Goal: Task Accomplishment & Management: Manage account settings

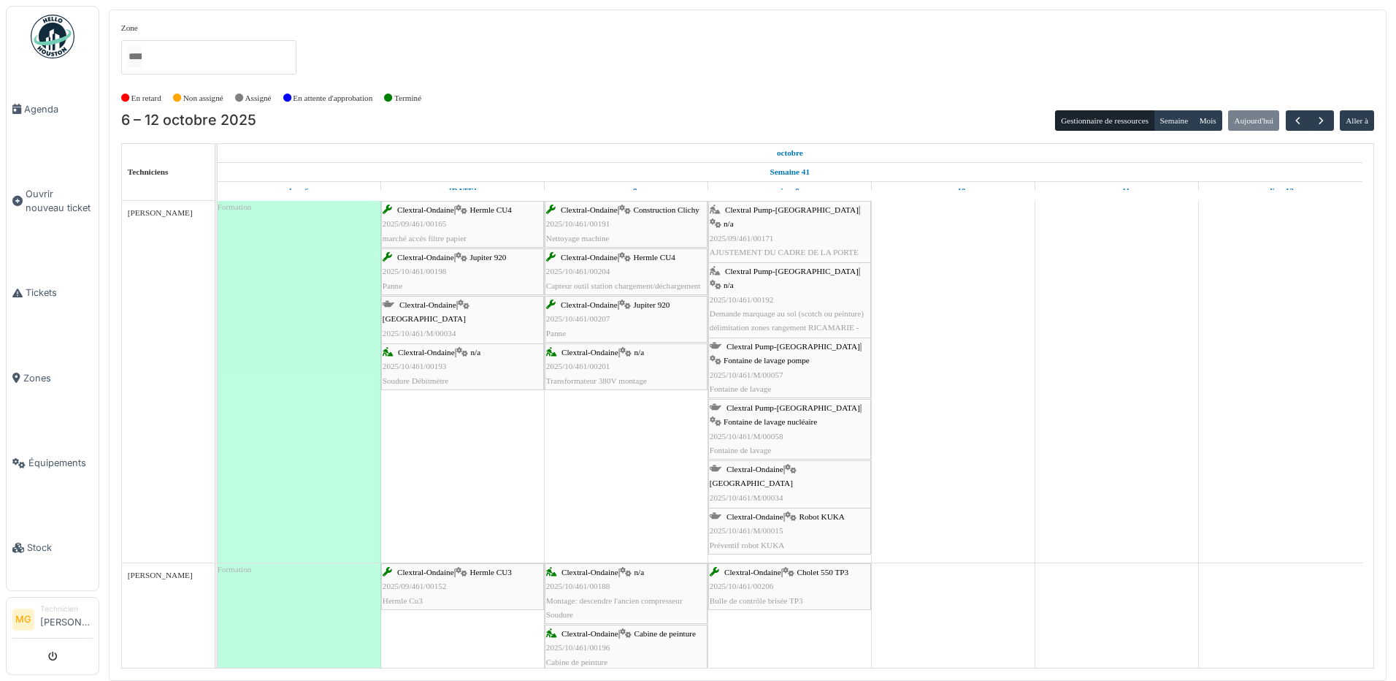
click at [851, 248] on span "AJUSTEMENT DU CADRE DE LA PORTE PIETONNE ATELIER RICAMARIE" at bounding box center [784, 259] width 149 height 23
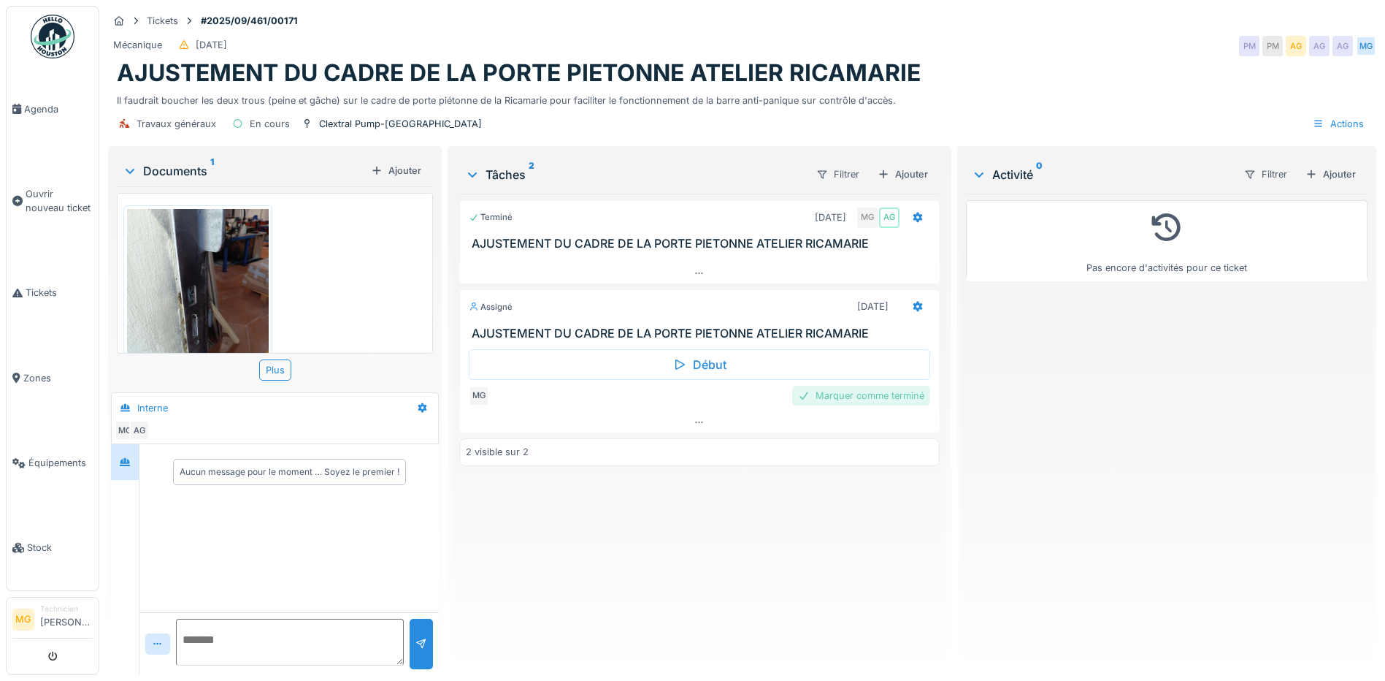
click at [857, 396] on div "Marquer comme terminé" at bounding box center [861, 396] width 138 height 20
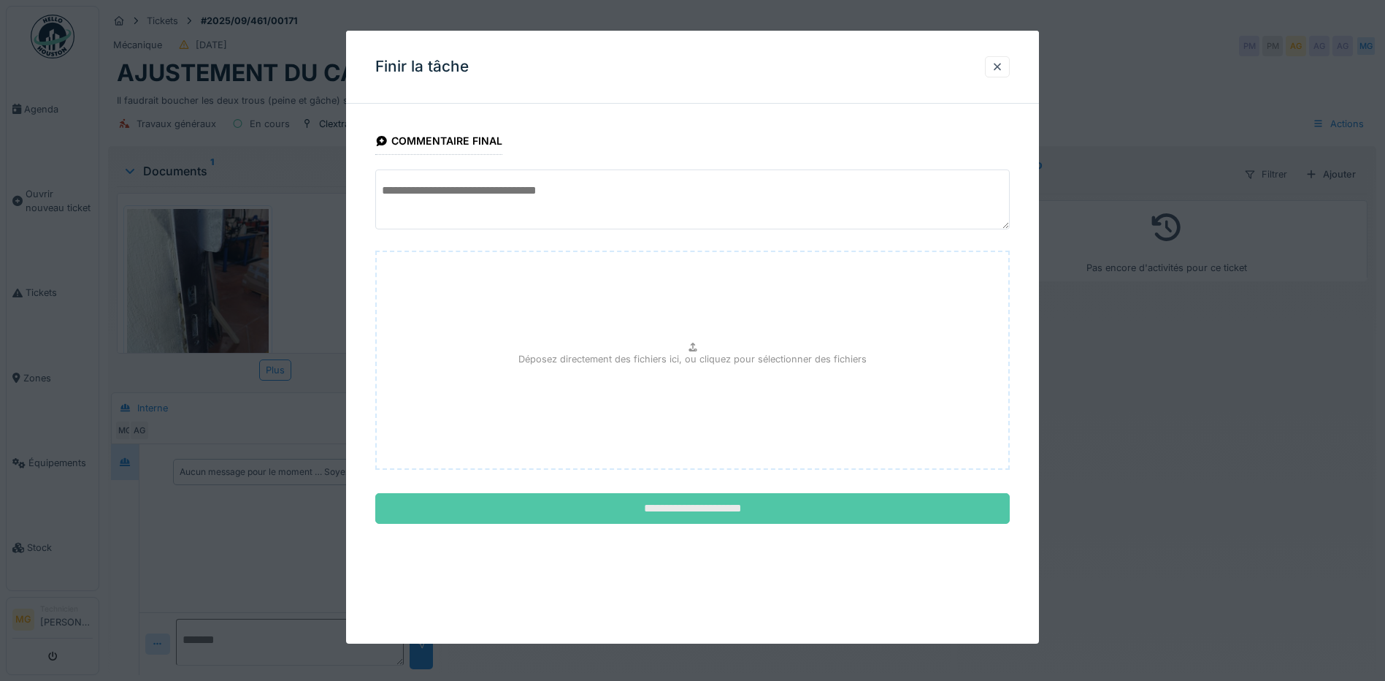
click at [733, 517] on input "**********" at bounding box center [692, 508] width 635 height 31
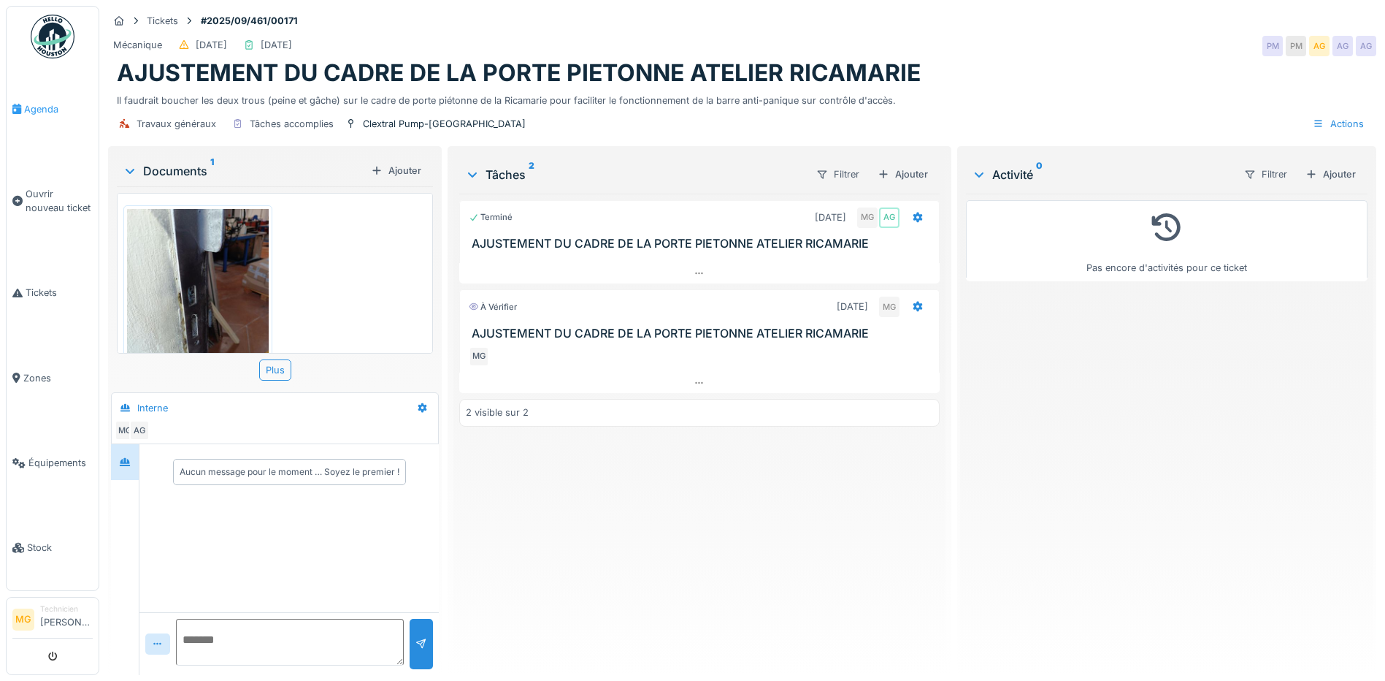
click at [29, 115] on link "Agenda" at bounding box center [53, 108] width 92 height 85
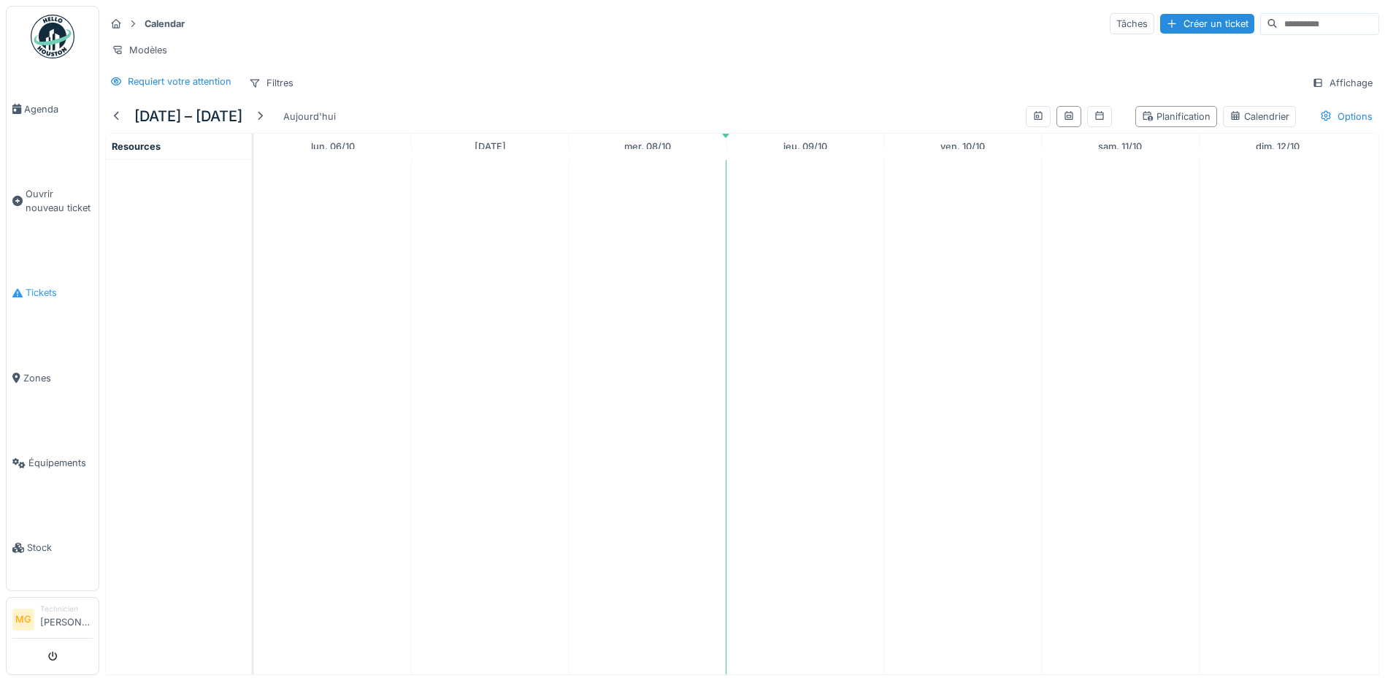
click at [55, 310] on link "Tickets" at bounding box center [53, 292] width 92 height 85
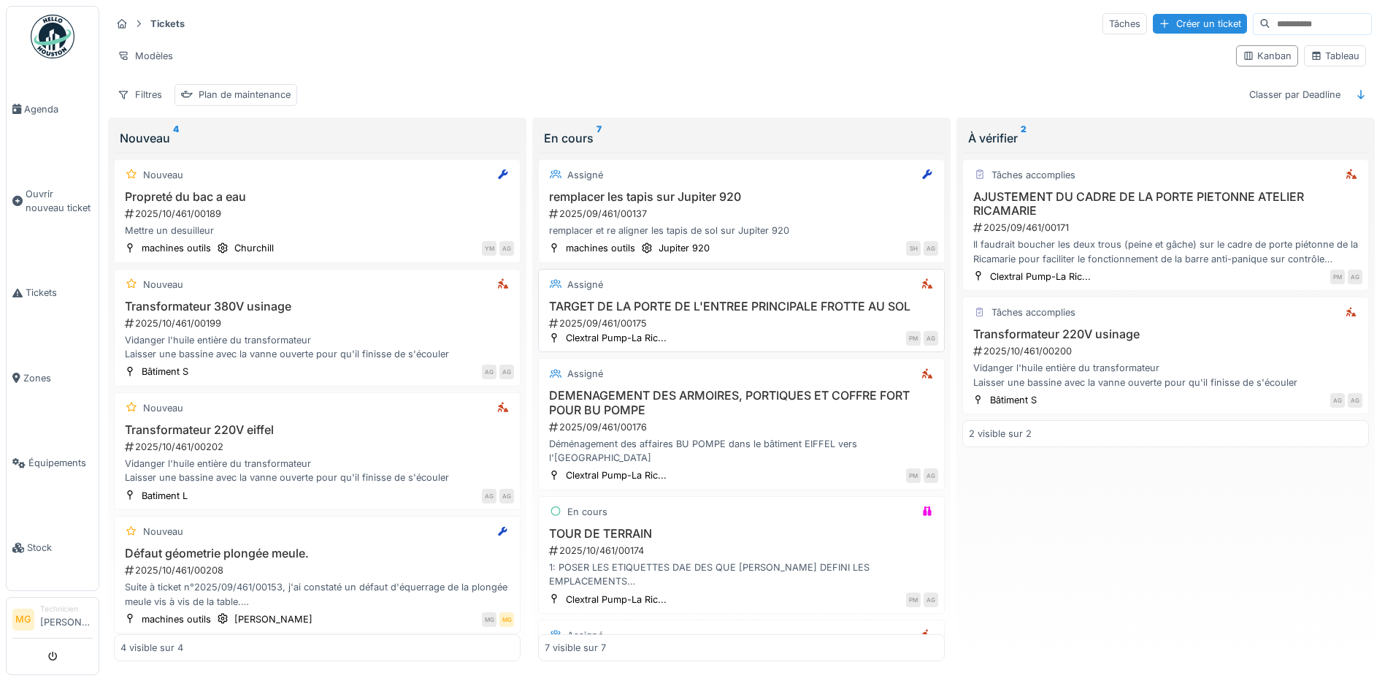
click at [798, 322] on div "2025/09/461/00175" at bounding box center [743, 323] width 391 height 14
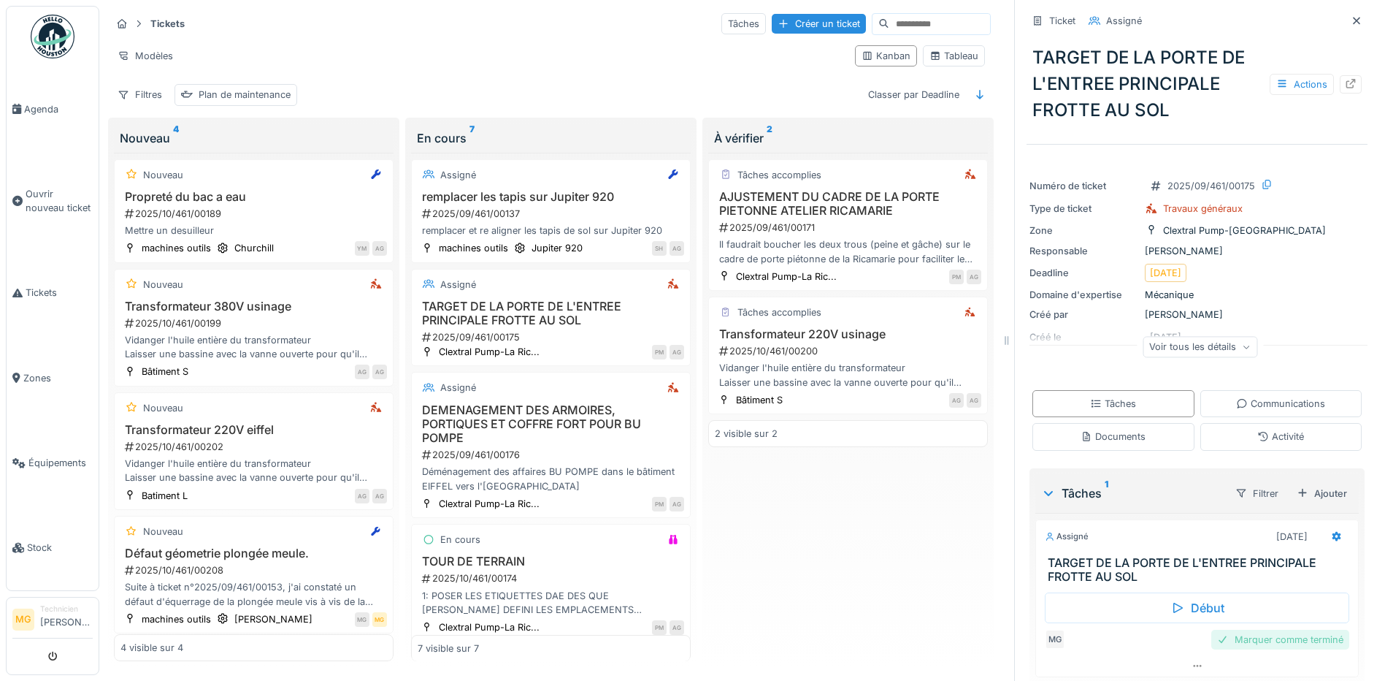
click at [1281, 643] on div "Marquer comme terminé" at bounding box center [1280, 639] width 138 height 20
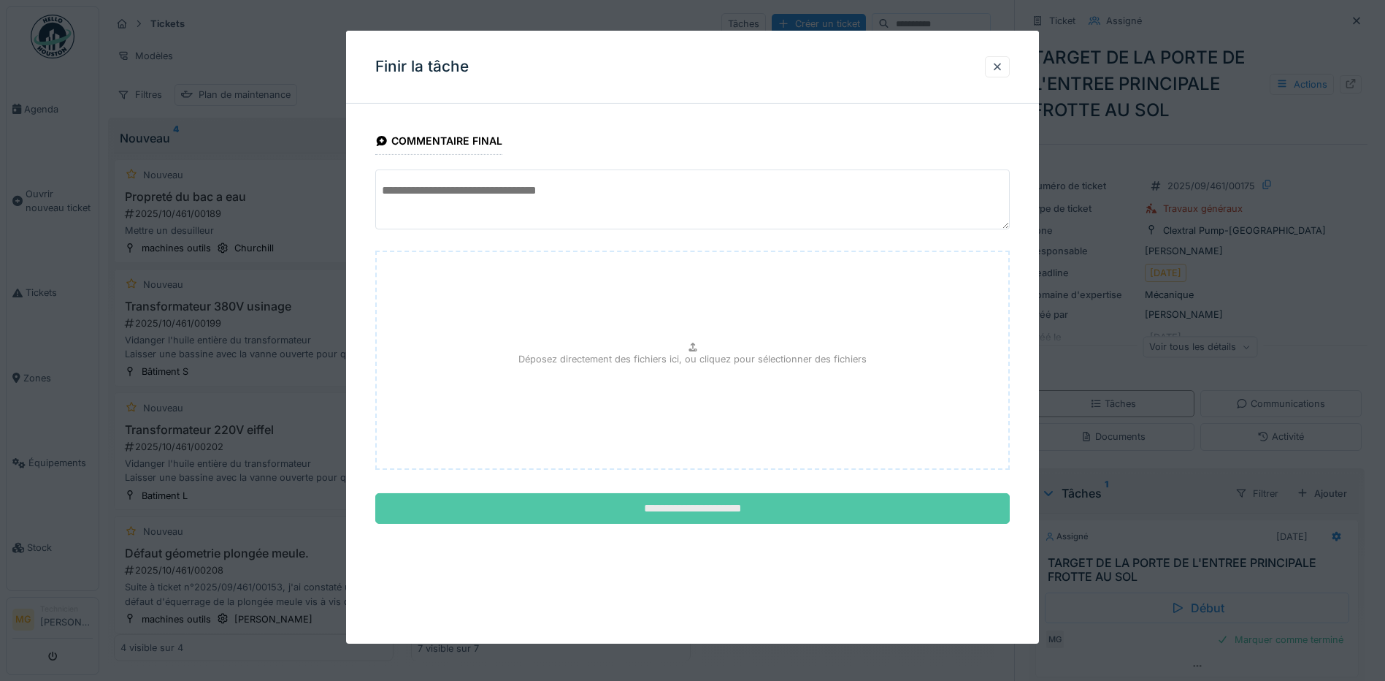
click at [746, 507] on input "**********" at bounding box center [692, 508] width 635 height 31
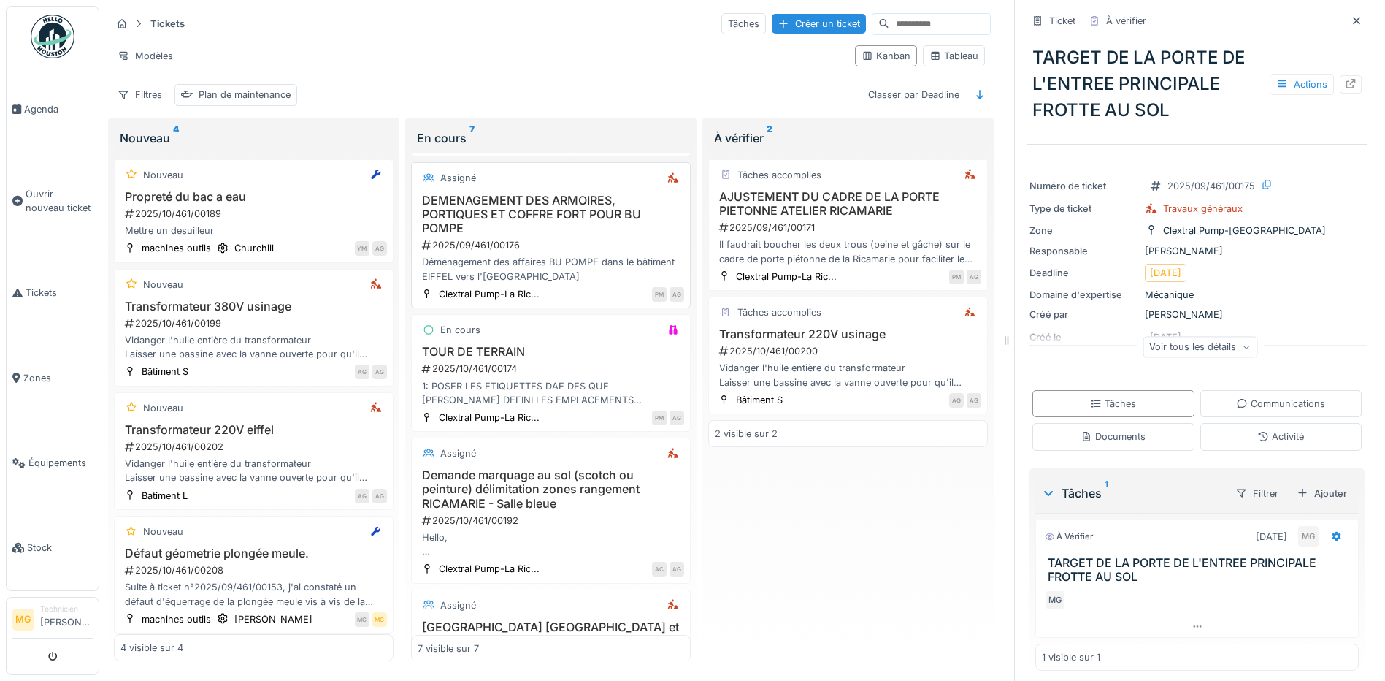
scroll to position [243, 0]
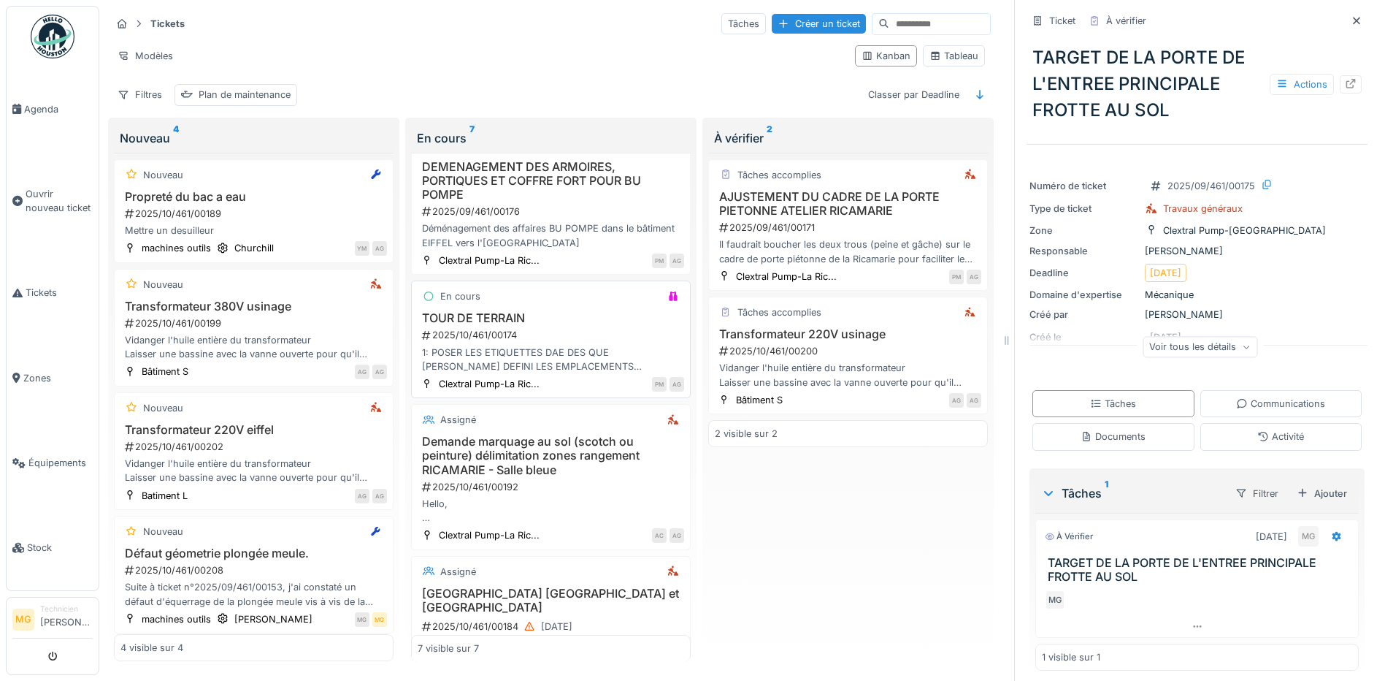
click at [543, 340] on div "2025/10/461/00174" at bounding box center [553, 335] width 264 height 14
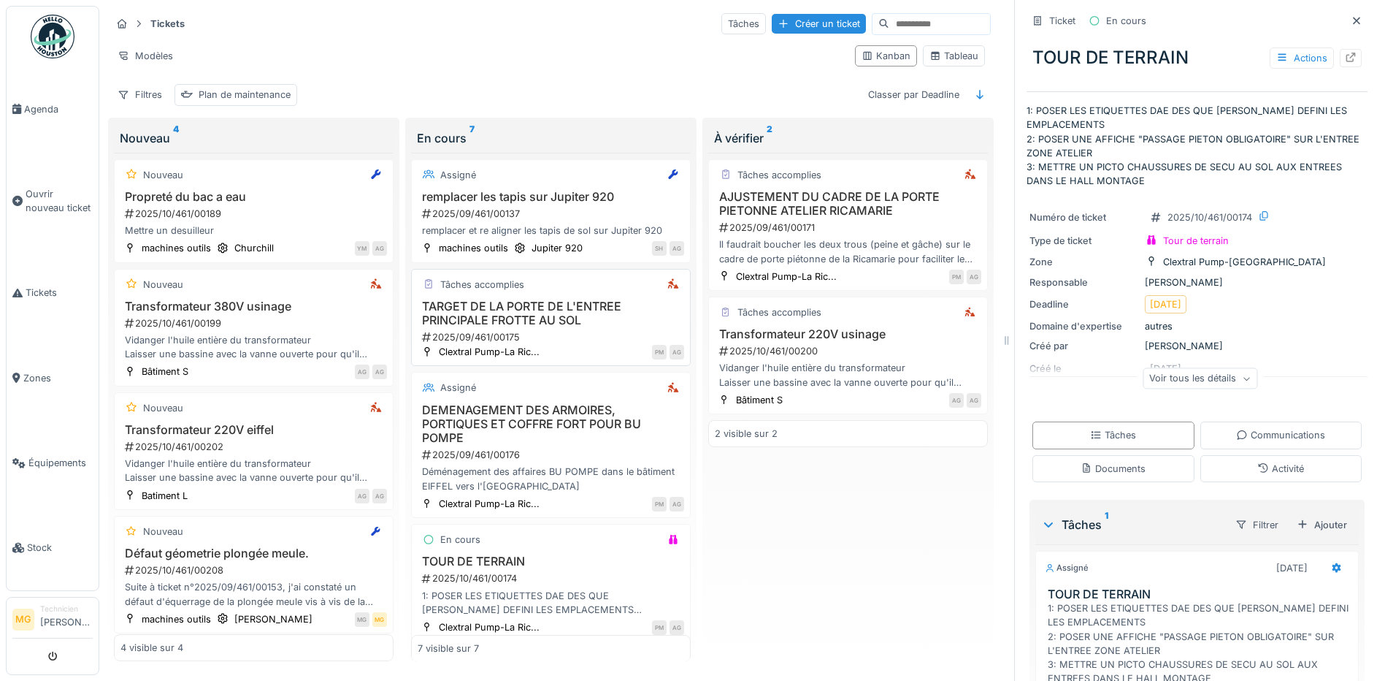
click at [556, 320] on h3 "TARGET DE LA PORTE DE L'ENTREE PRINCIPALE FROTTE AU SOL" at bounding box center [551, 313] width 267 height 28
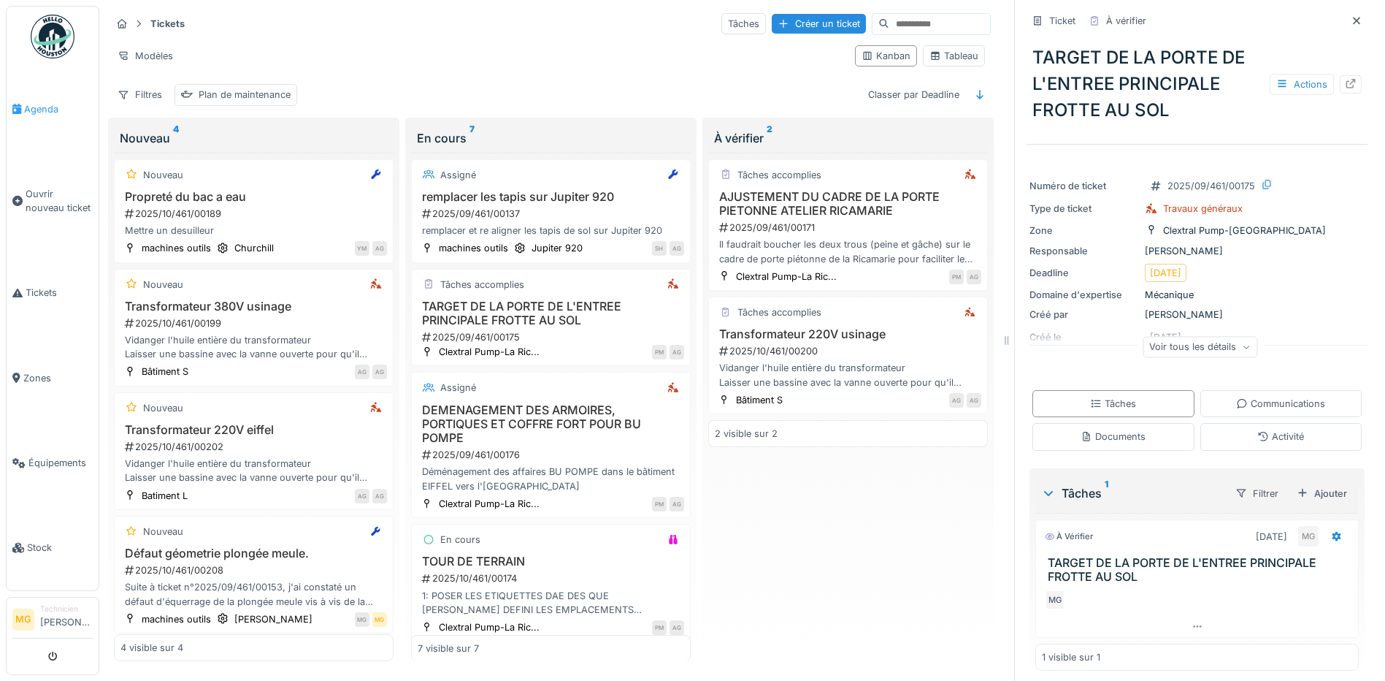
click at [40, 102] on span "Agenda" at bounding box center [58, 109] width 69 height 14
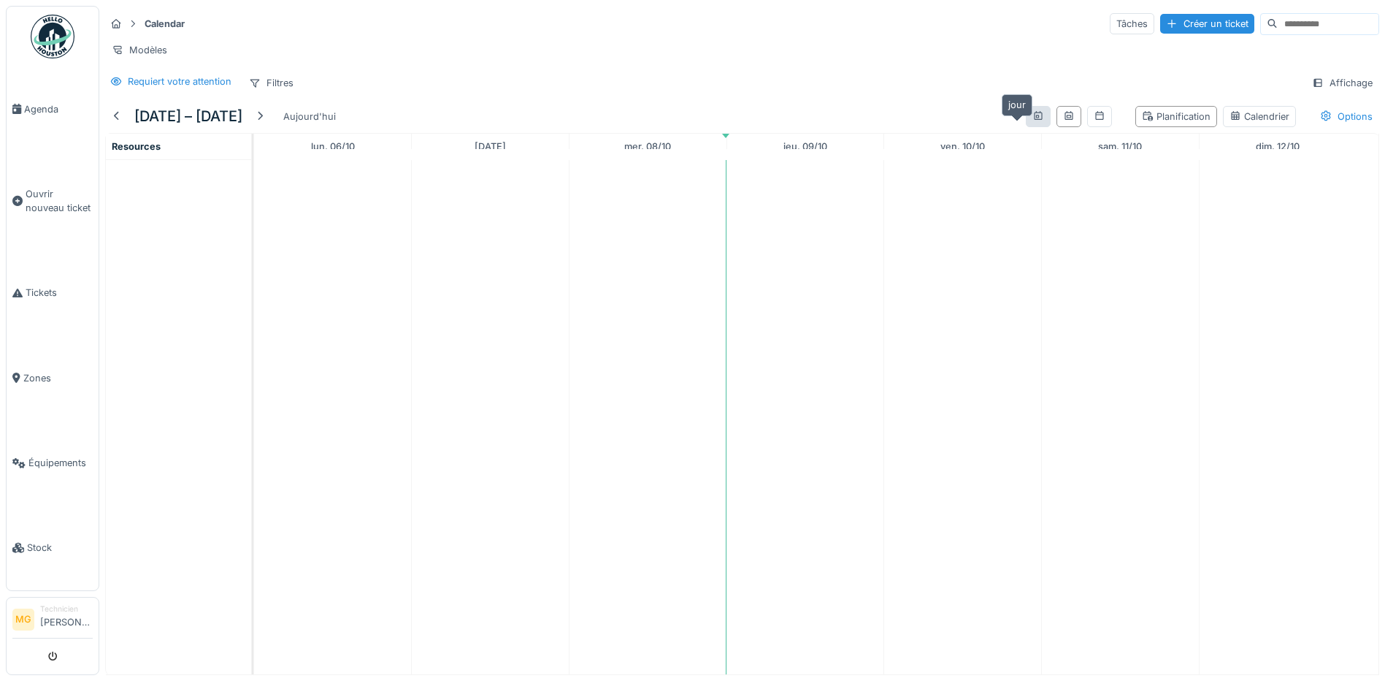
click at [1032, 120] on icon at bounding box center [1038, 115] width 12 height 9
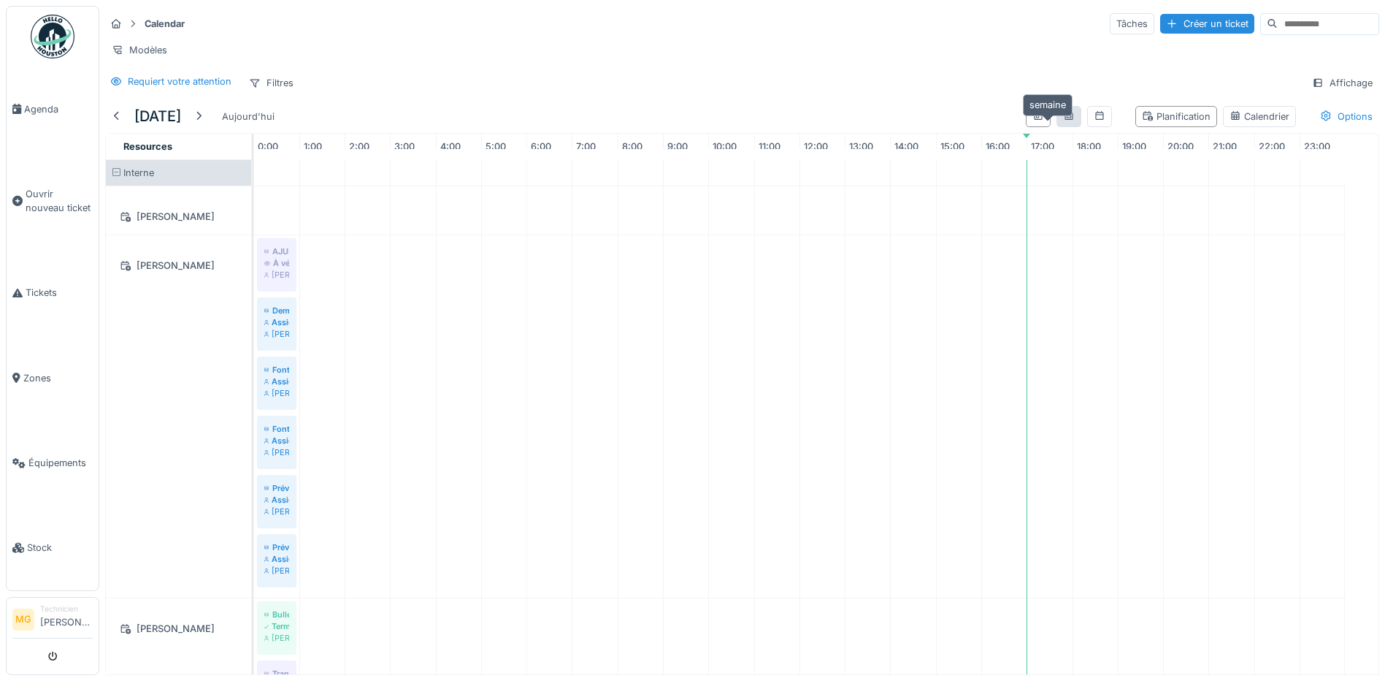
click at [1065, 120] on icon at bounding box center [1069, 115] width 8 height 9
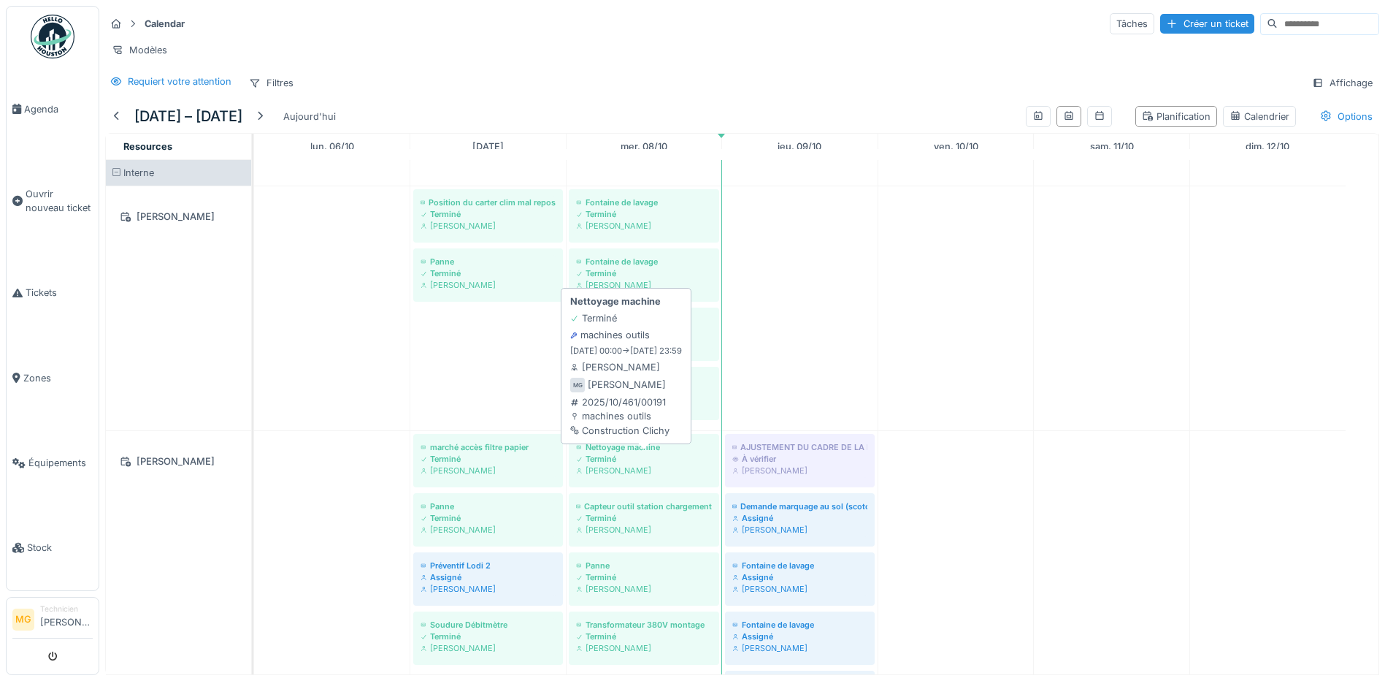
click at [665, 464] on div "Terminé" at bounding box center [644, 459] width 136 height 12
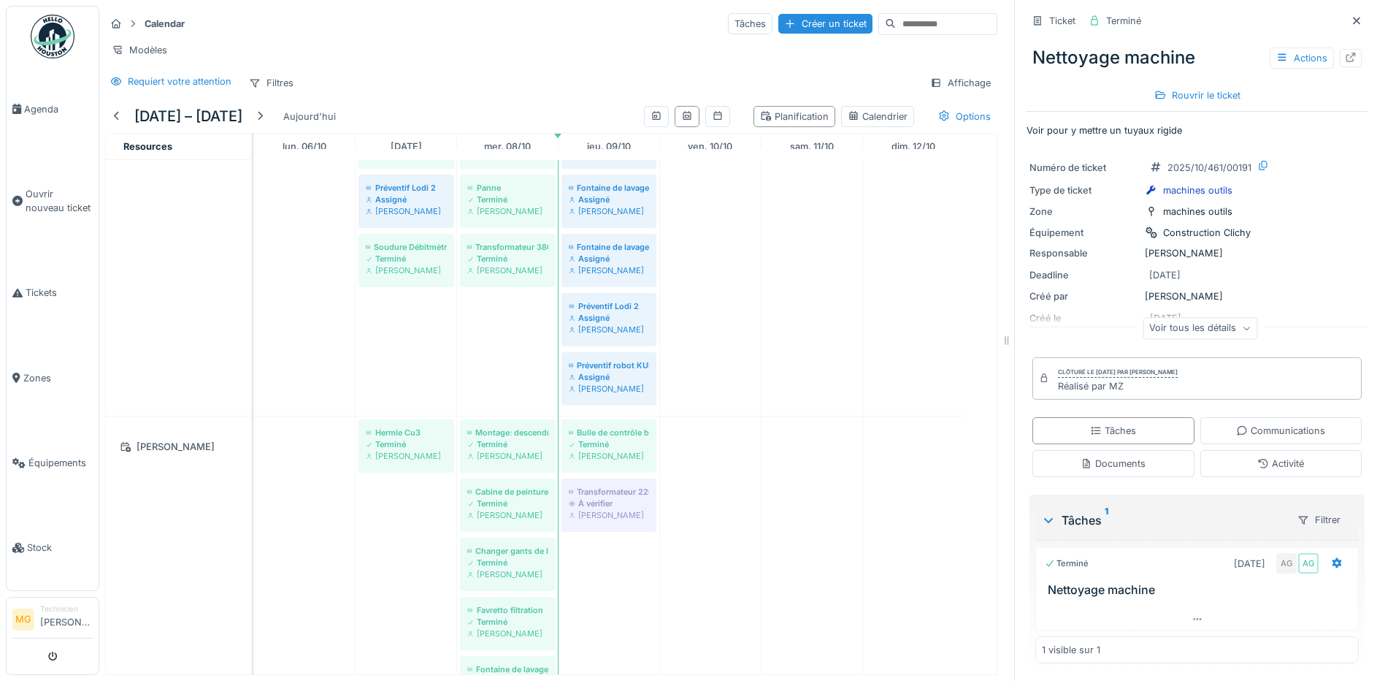
scroll to position [243, 0]
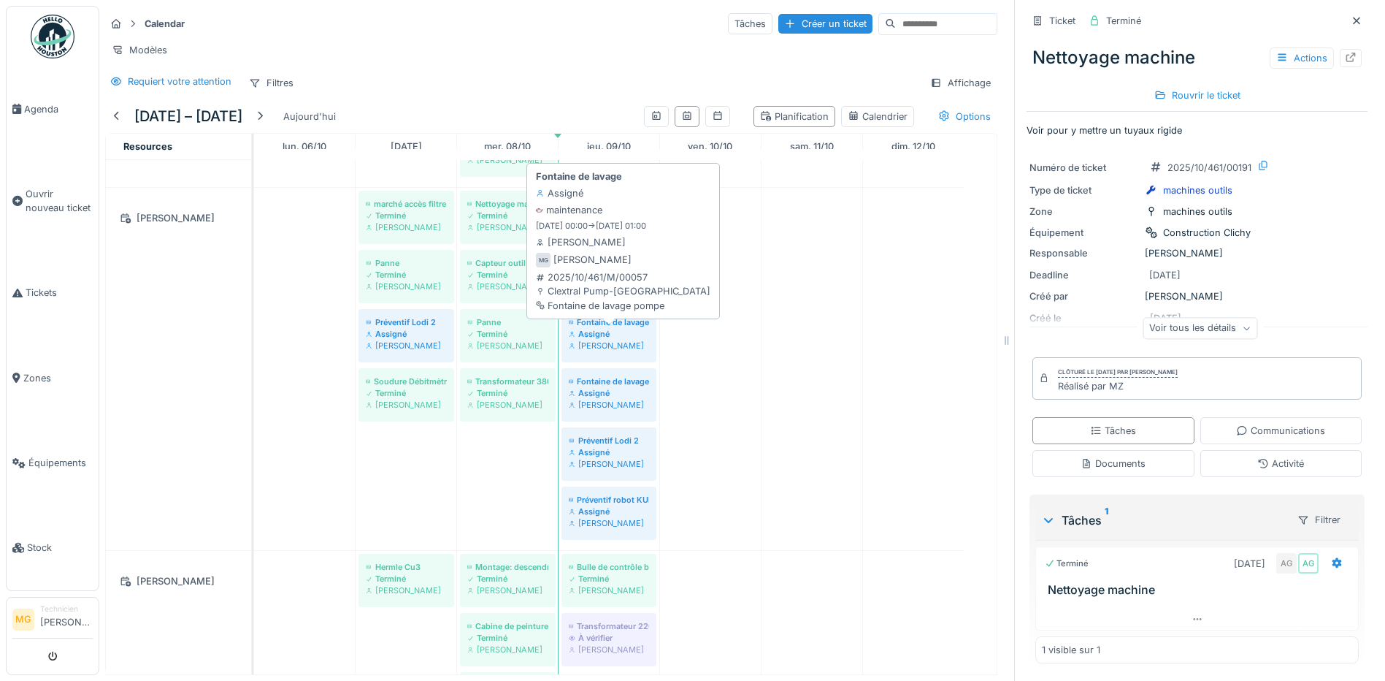
click at [617, 340] on div "[PERSON_NAME]" at bounding box center [609, 346] width 80 height 12
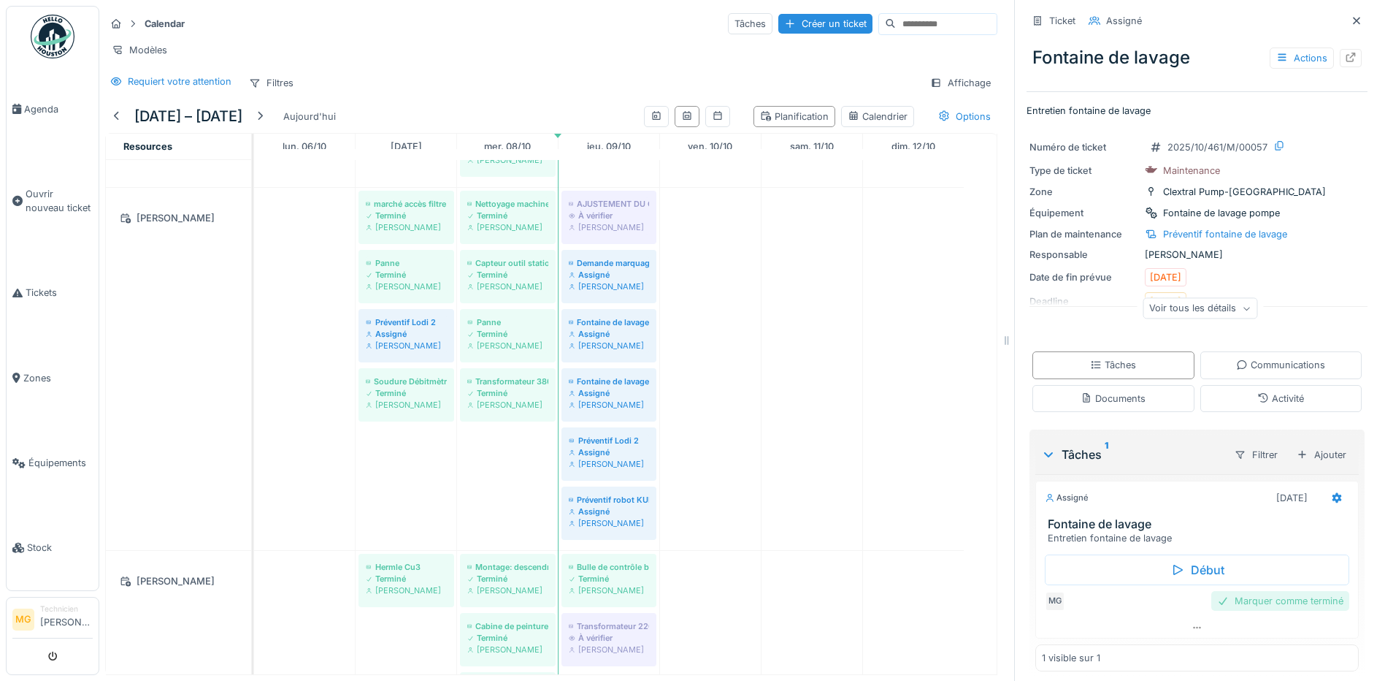
click at [1248, 591] on div "Marquer comme terminé" at bounding box center [1280, 601] width 138 height 20
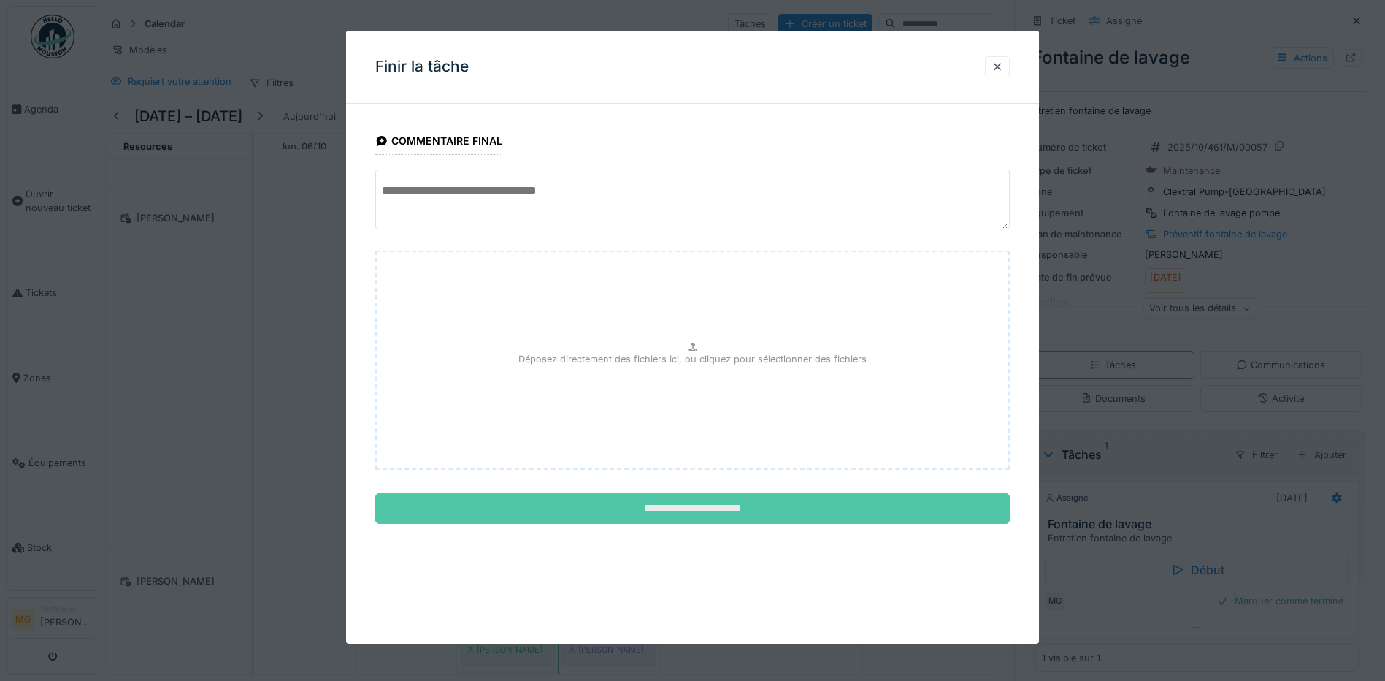
click at [795, 500] on input "**********" at bounding box center [692, 508] width 635 height 31
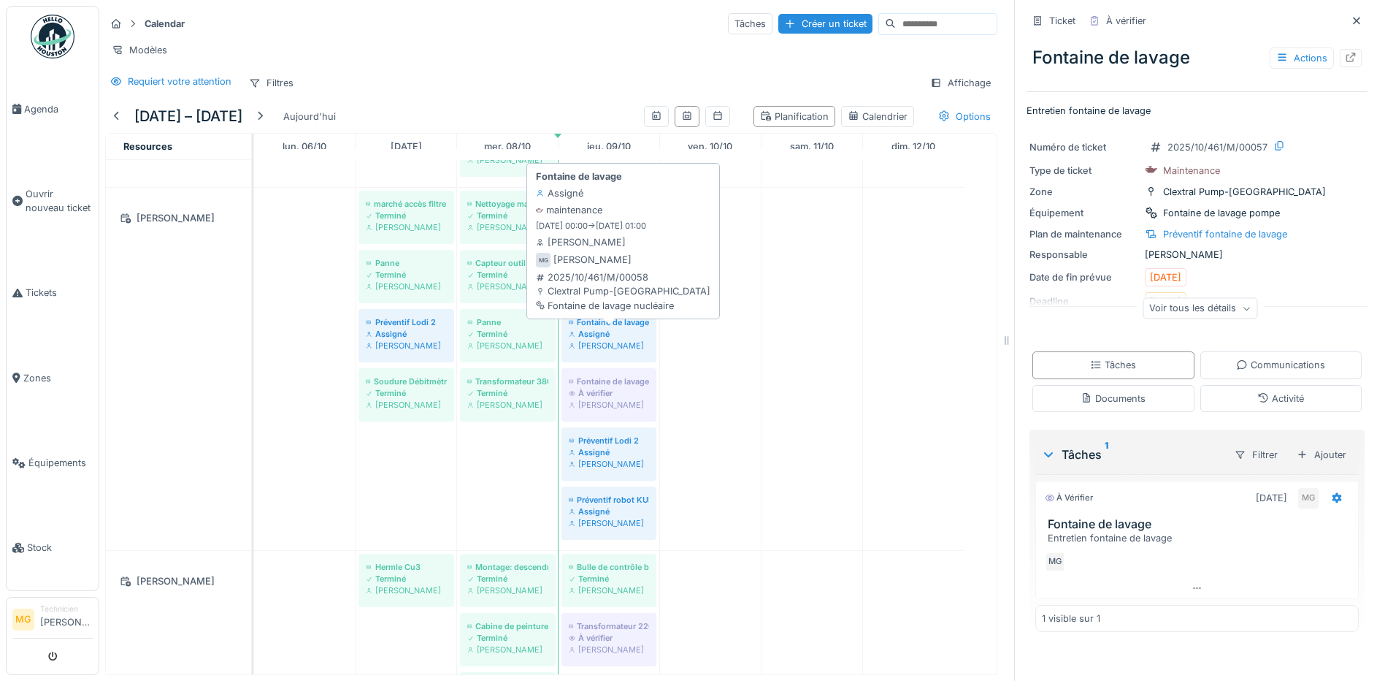
click at [613, 340] on div "[PERSON_NAME]" at bounding box center [609, 346] width 80 height 12
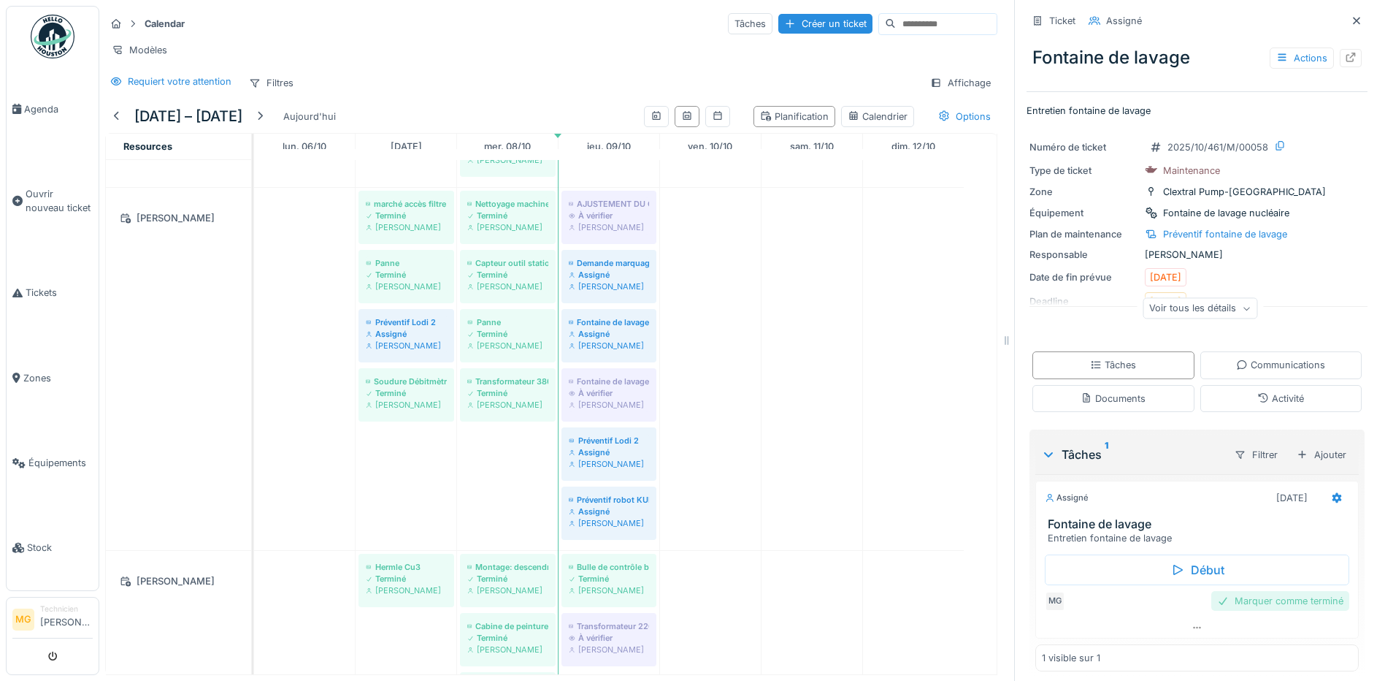
click at [1256, 591] on div "Marquer comme terminé" at bounding box center [1280, 601] width 138 height 20
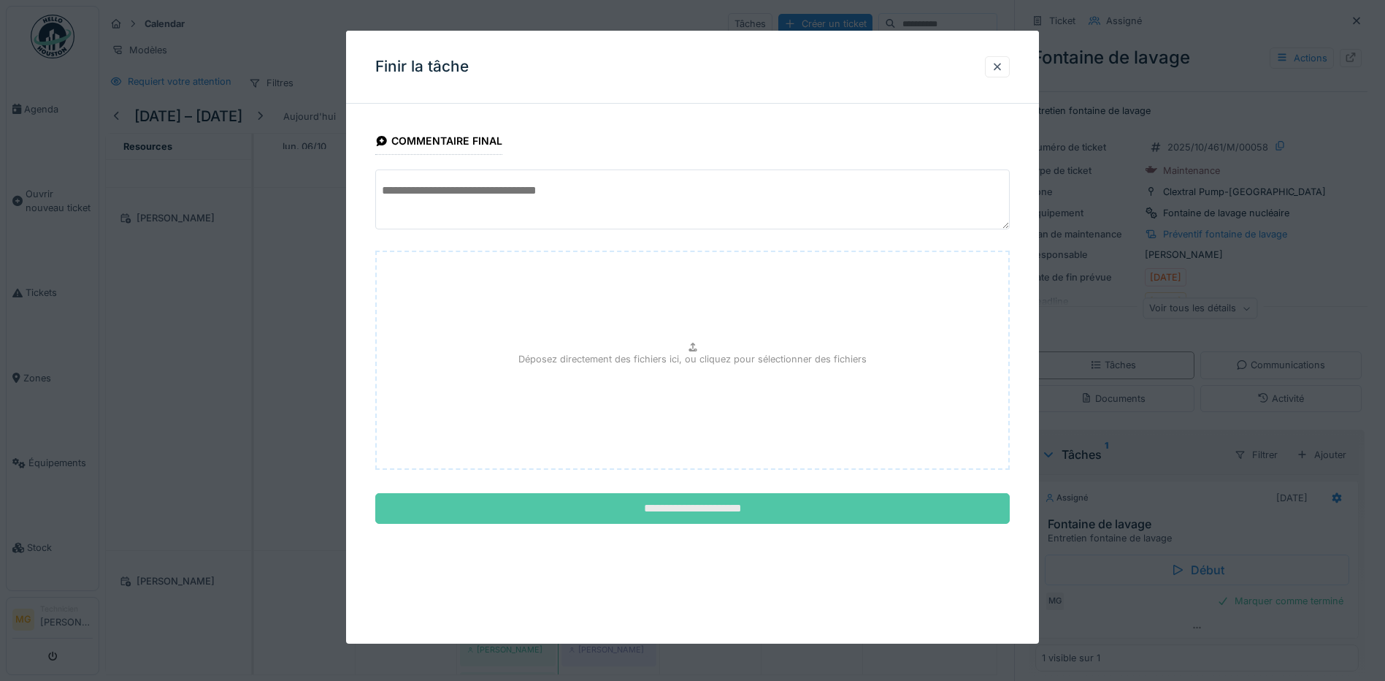
click at [742, 505] on input "**********" at bounding box center [692, 508] width 635 height 31
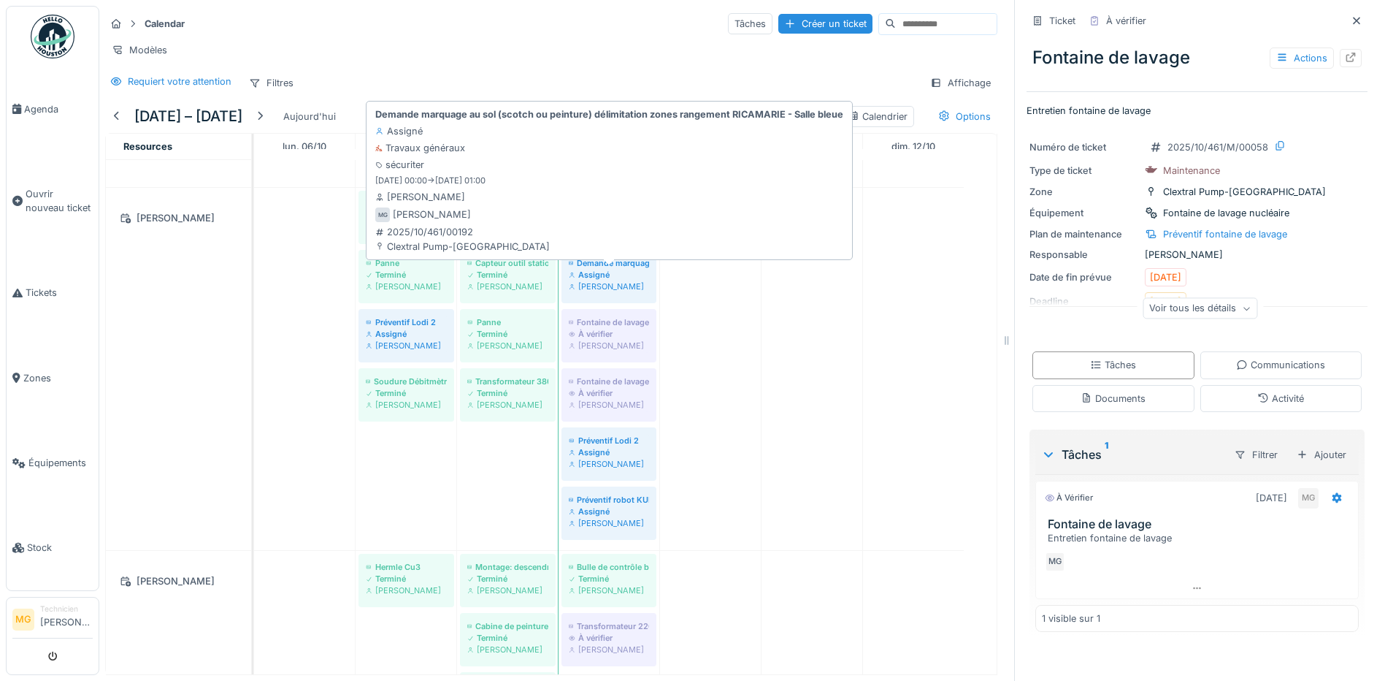
click at [631, 284] on div "[PERSON_NAME]" at bounding box center [609, 286] width 80 height 12
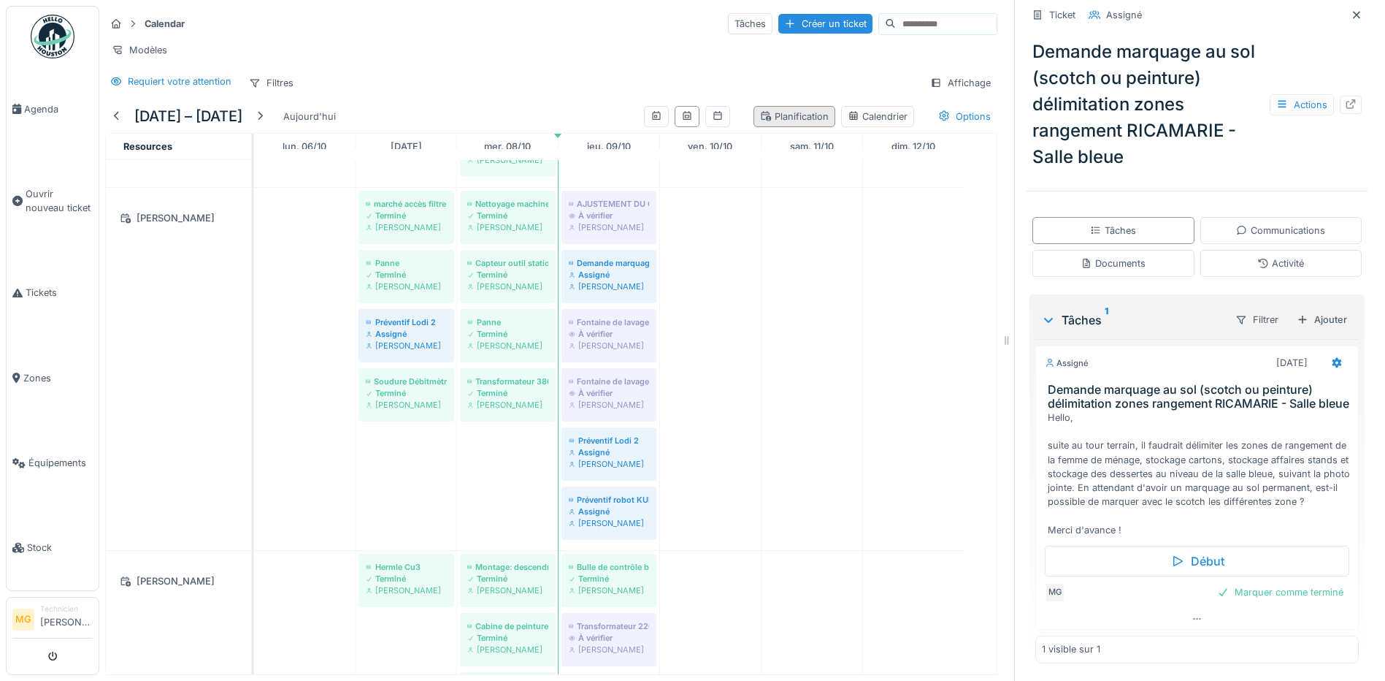
click at [774, 113] on div "Planification" at bounding box center [794, 117] width 69 height 14
click at [856, 118] on div "Calendrier" at bounding box center [878, 117] width 60 height 14
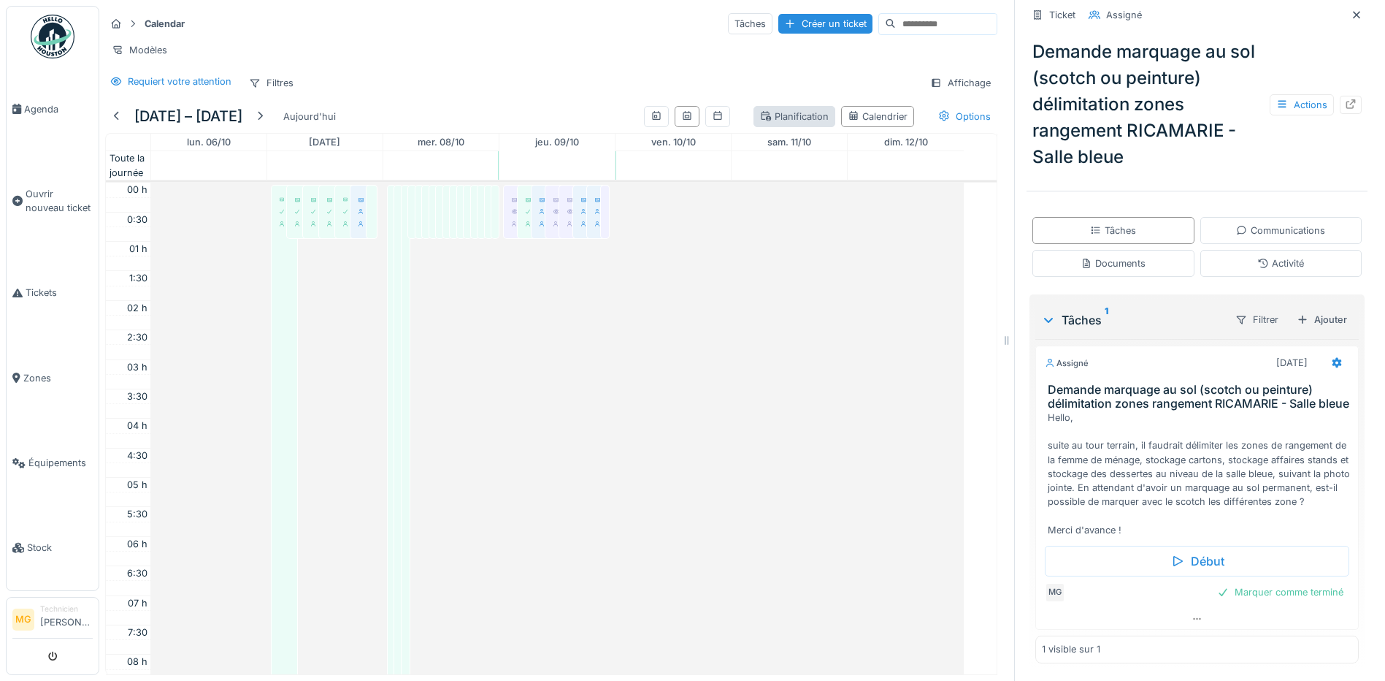
click at [773, 123] on div "Planification" at bounding box center [794, 117] width 69 height 14
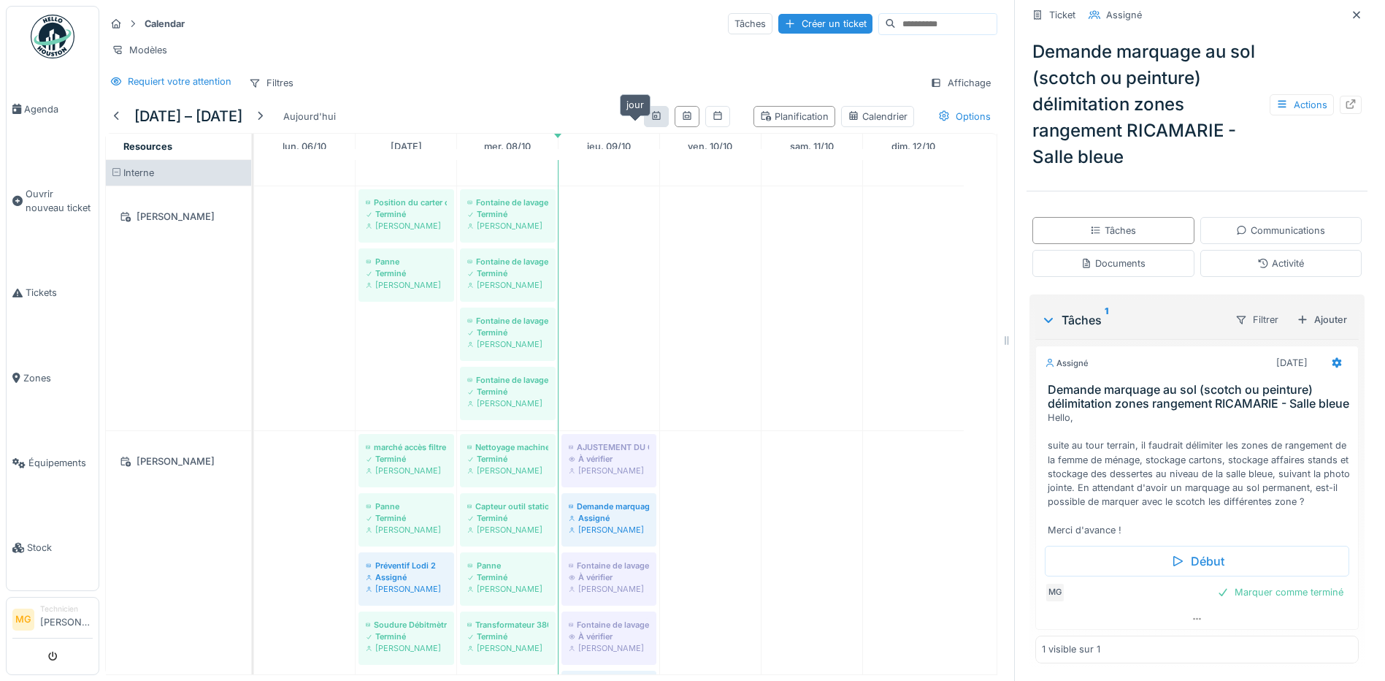
click at [651, 120] on icon at bounding box center [657, 115] width 12 height 9
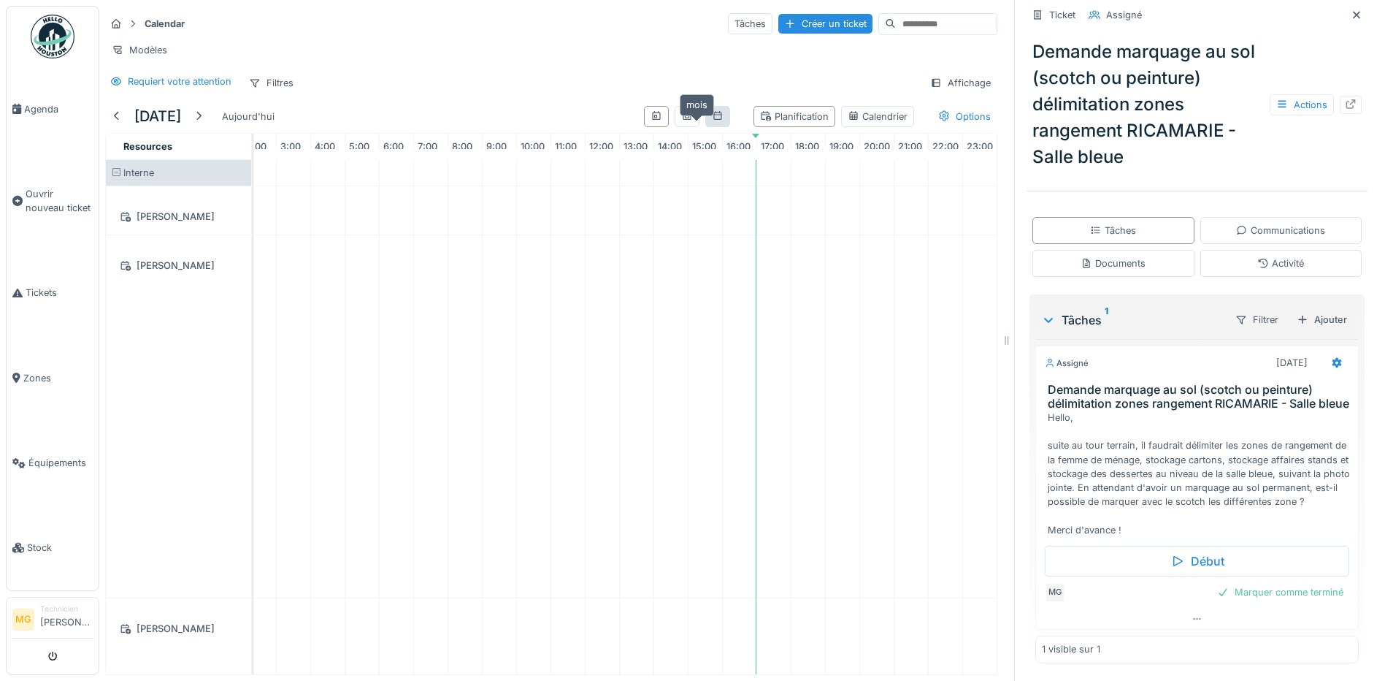
click at [713, 120] on icon at bounding box center [717, 115] width 8 height 9
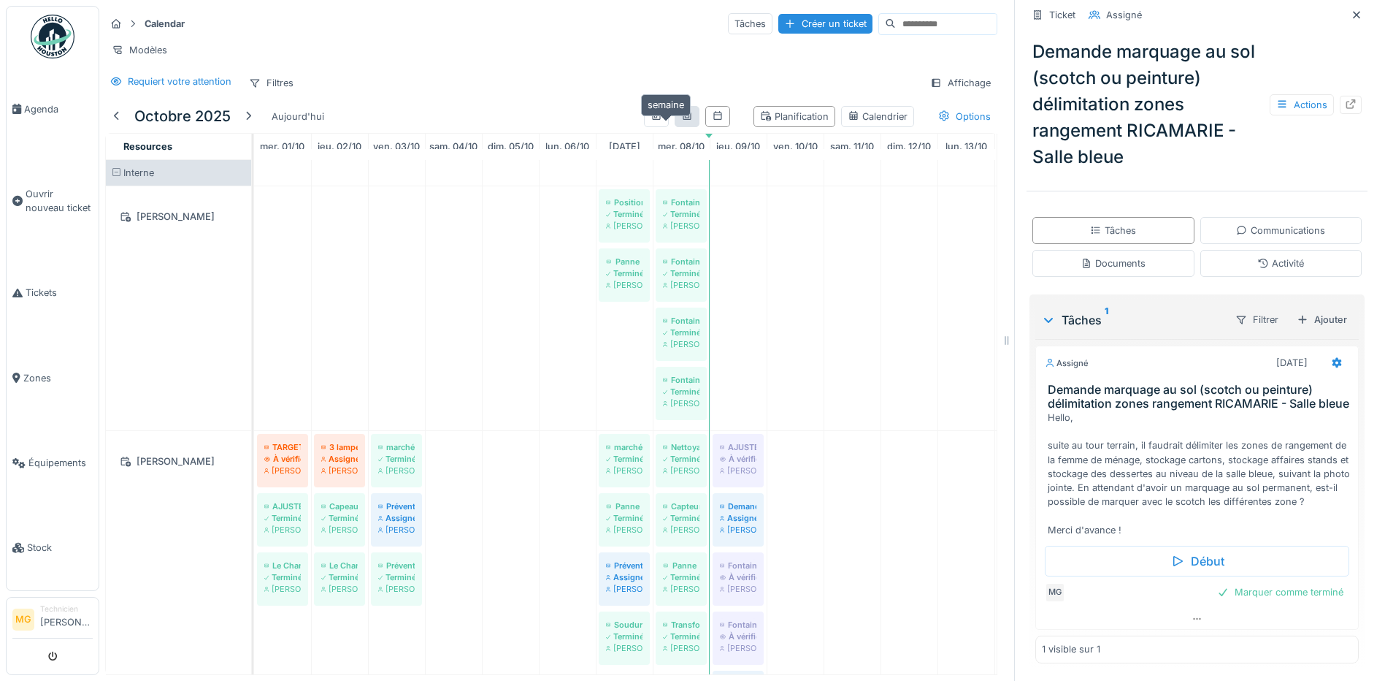
click at [681, 120] on icon at bounding box center [687, 115] width 12 height 9
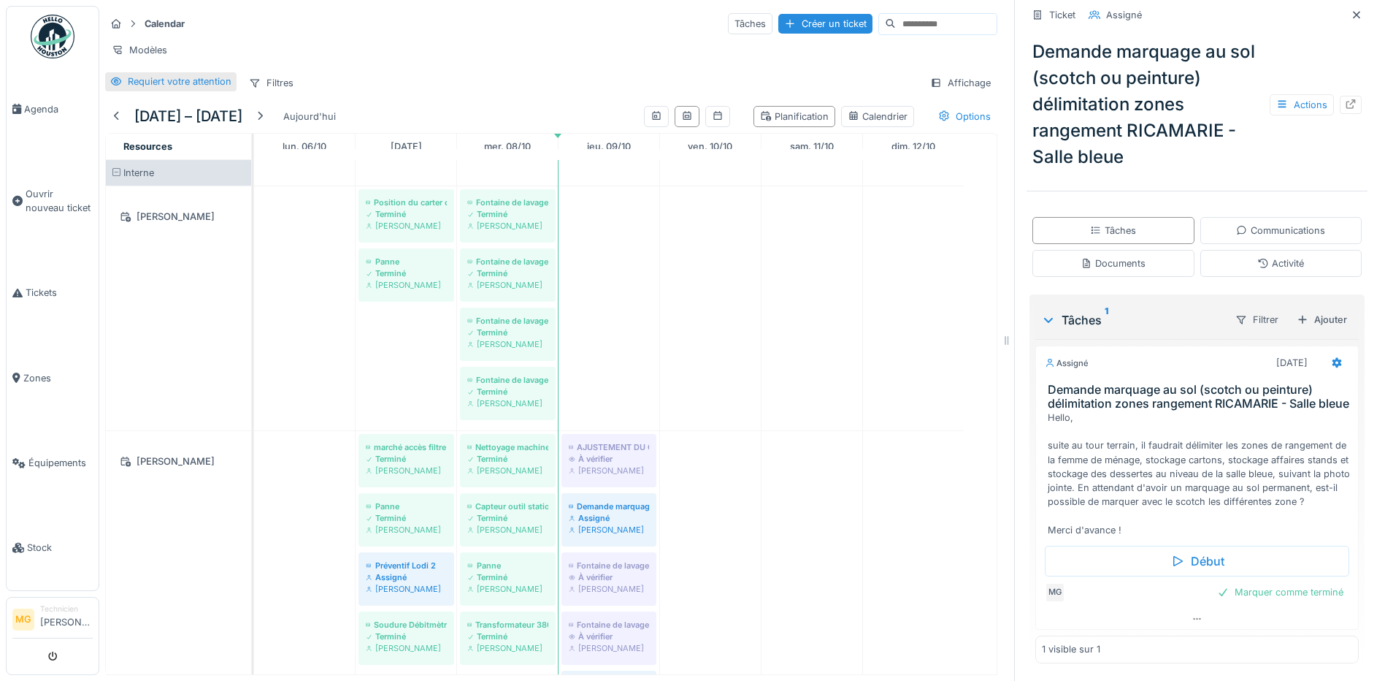
click at [158, 88] on div "Requiert votre attention" at bounding box center [180, 81] width 104 height 14
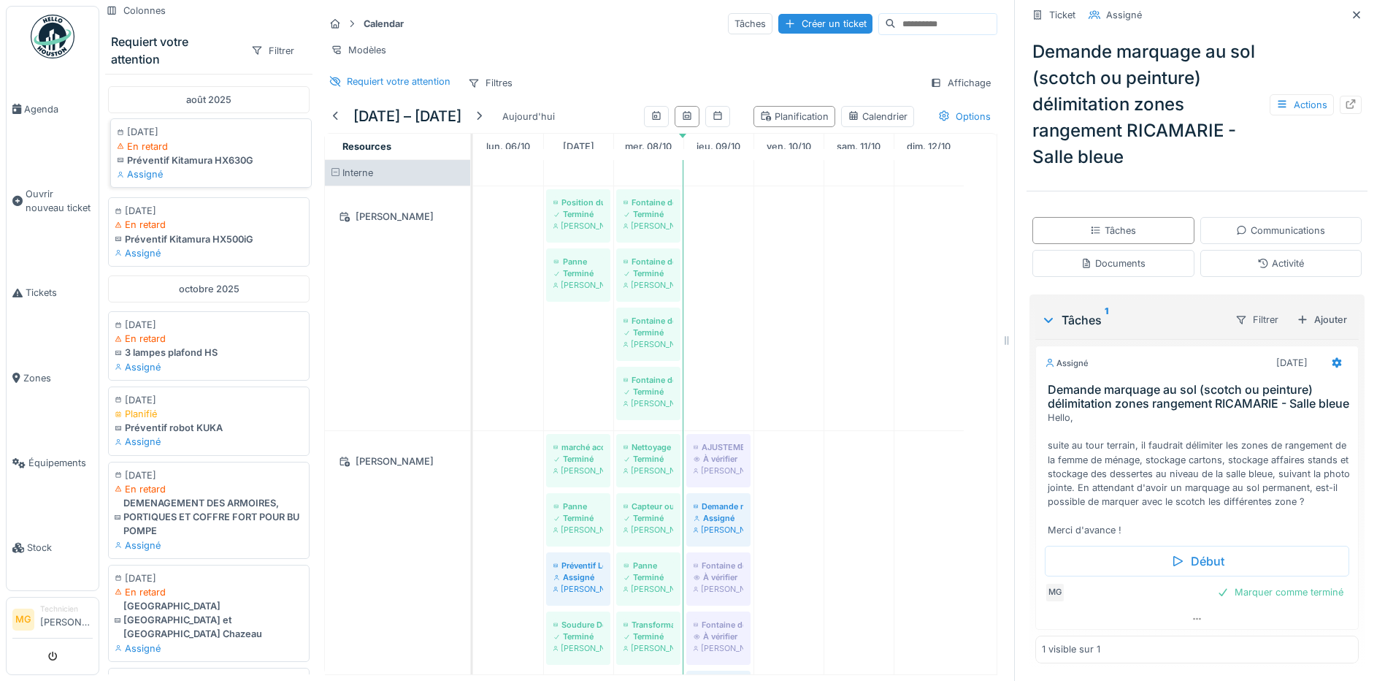
click at [167, 169] on div "Assigné" at bounding box center [211, 174] width 188 height 14
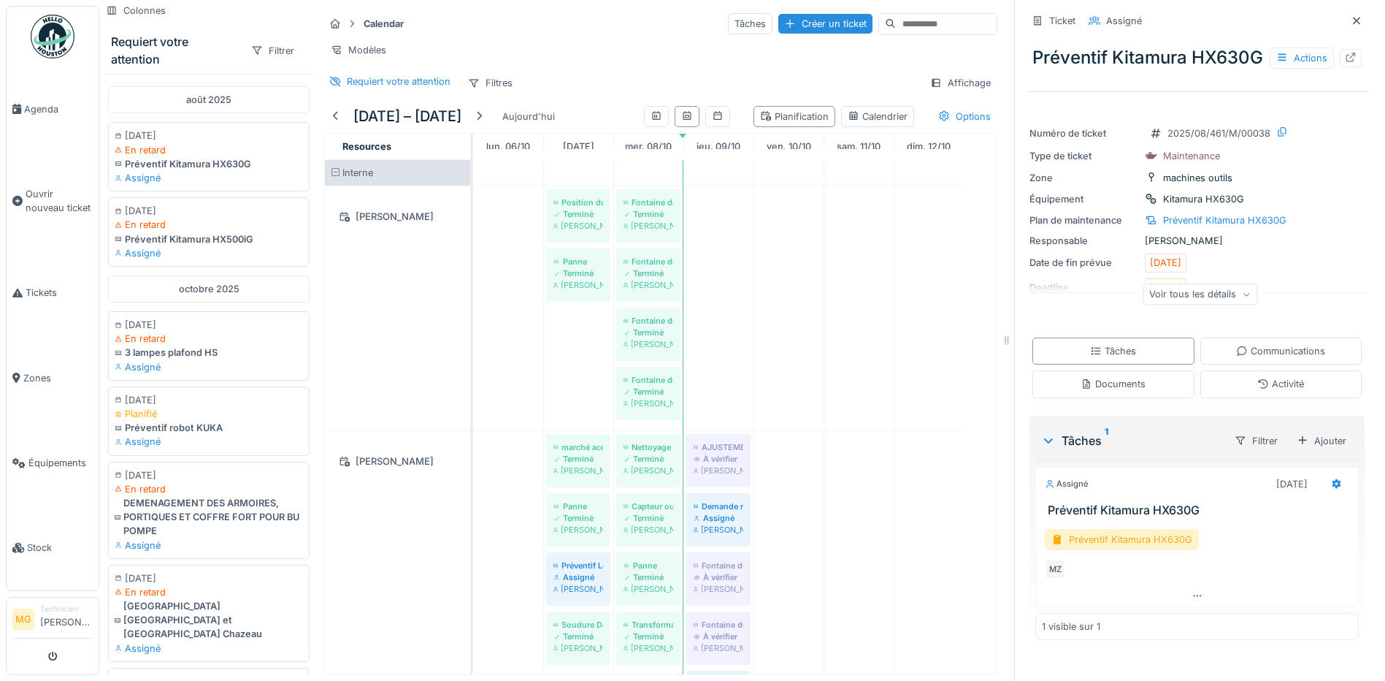
scroll to position [5, 0]
click at [1142, 550] on div "Préventif Kitamura HX630G" at bounding box center [1122, 539] width 154 height 21
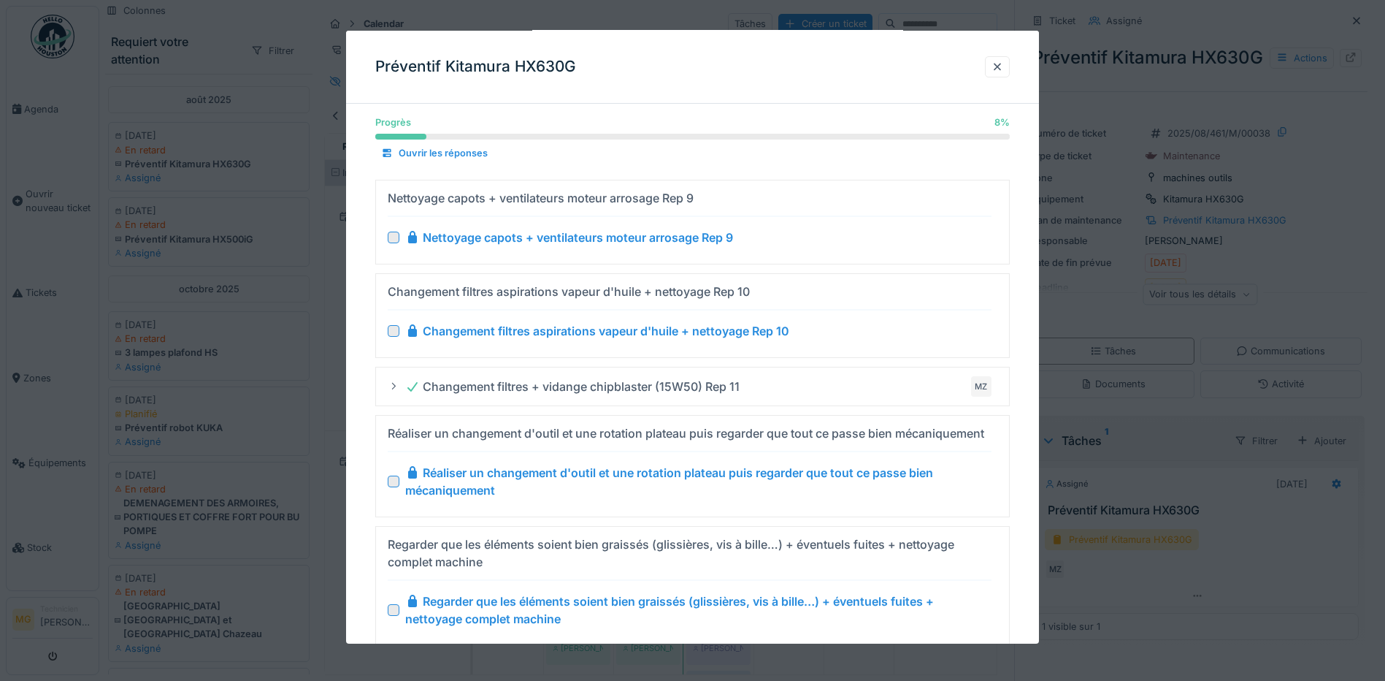
scroll to position [935, 0]
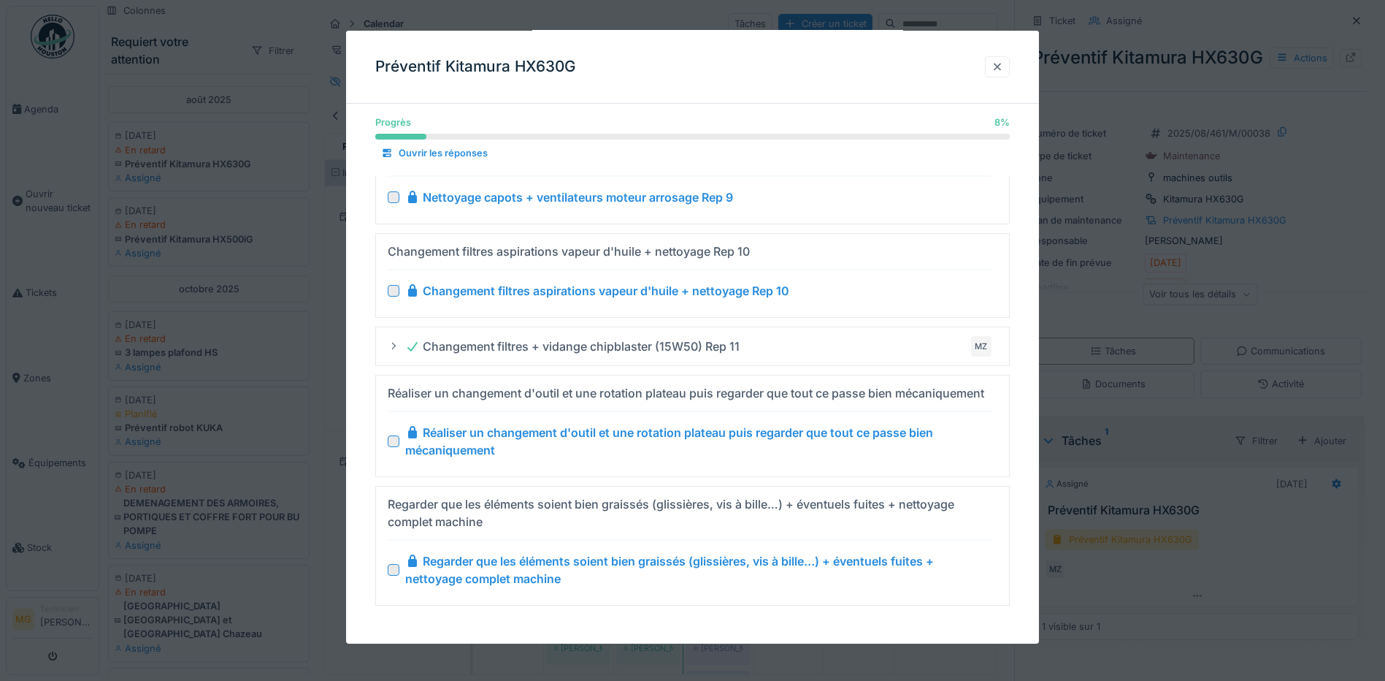
click at [1003, 62] on div at bounding box center [998, 67] width 12 height 14
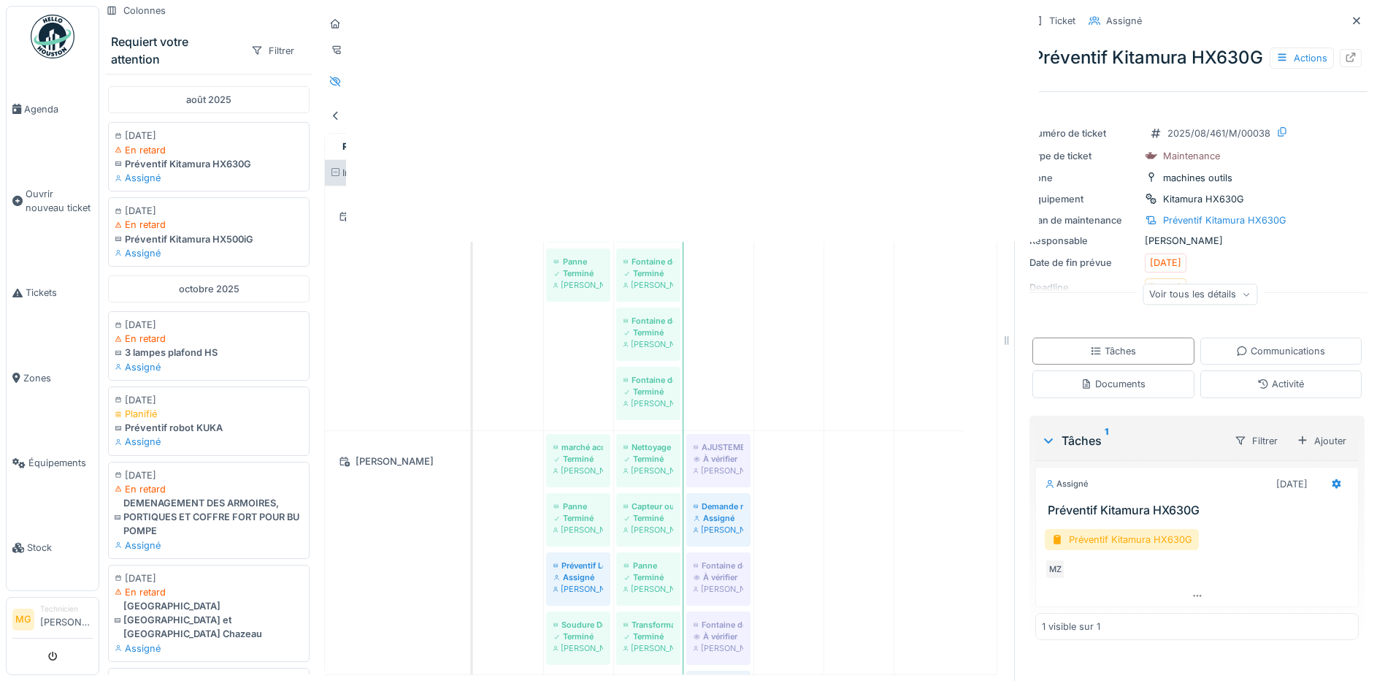
scroll to position [0, 0]
